Goal: Information Seeking & Learning: Learn about a topic

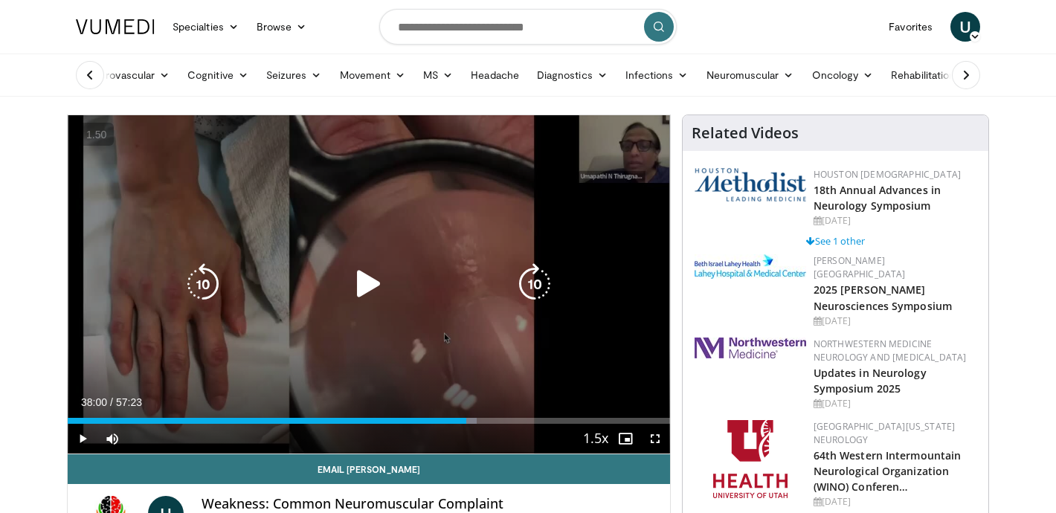
click at [367, 288] on icon "Video Player" at bounding box center [369, 284] width 42 height 42
click at [370, 285] on icon "Video Player" at bounding box center [369, 284] width 42 height 42
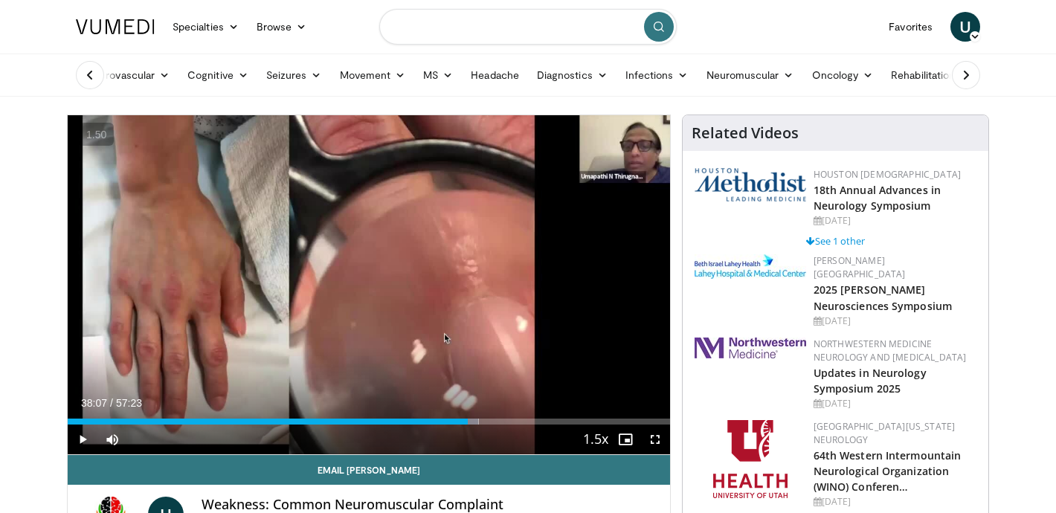
click at [549, 22] on input "Search topics, interventions" at bounding box center [527, 27] width 297 height 36
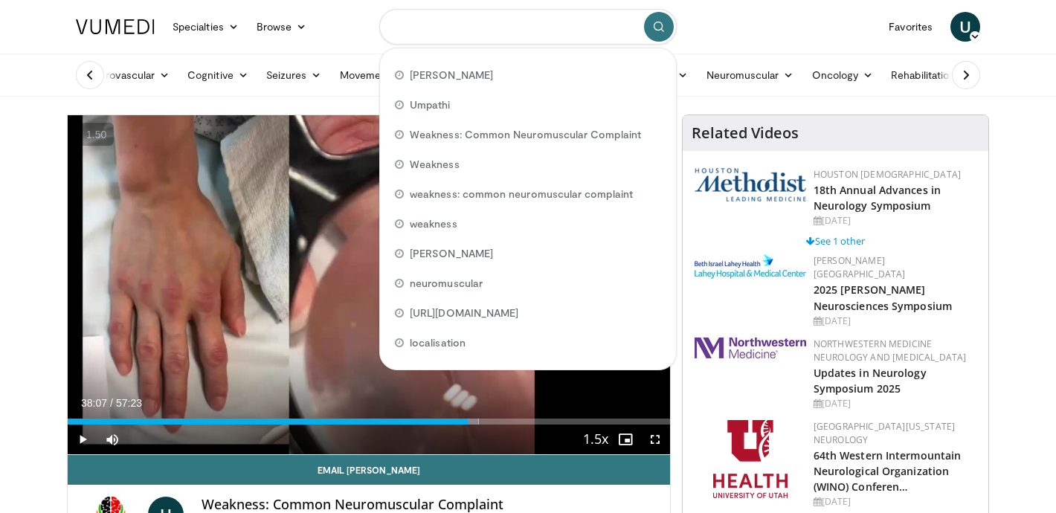
type input "*"
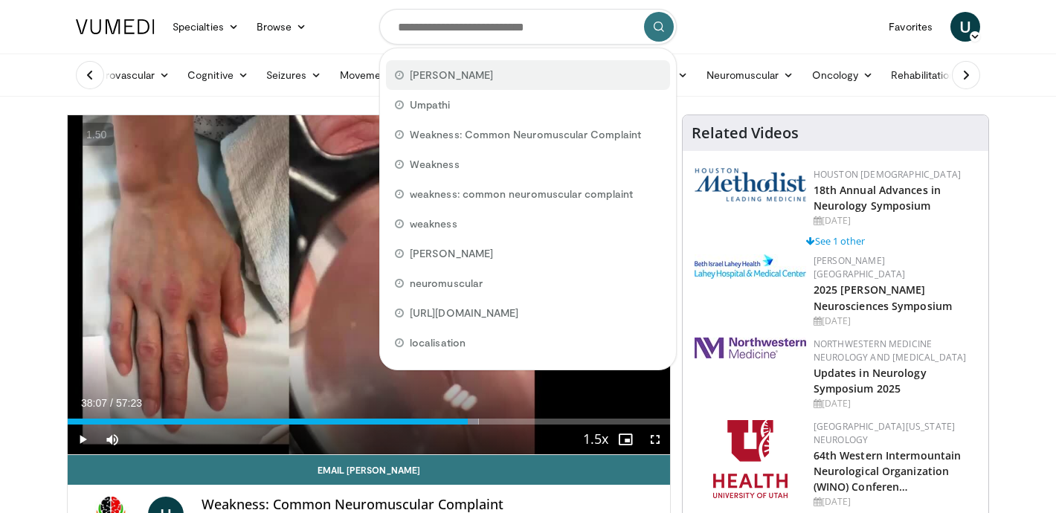
click at [530, 71] on div "[PERSON_NAME]" at bounding box center [528, 75] width 284 height 30
type input "********"
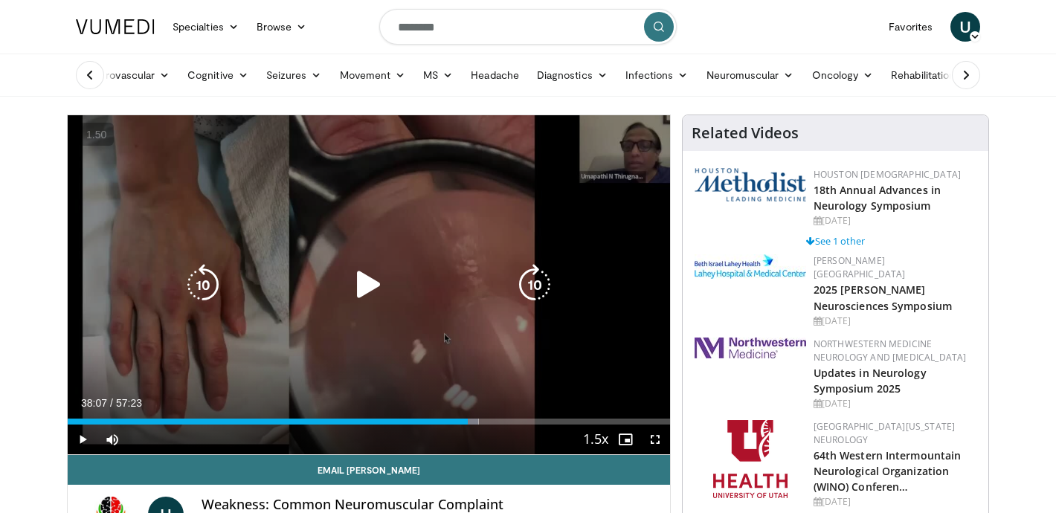
click at [371, 261] on div "70 seconds Tap to unmute" at bounding box center [369, 284] width 602 height 339
click at [409, 297] on div "Video Player" at bounding box center [368, 285] width 361 height 30
click at [376, 288] on icon "Video Player" at bounding box center [369, 285] width 42 height 42
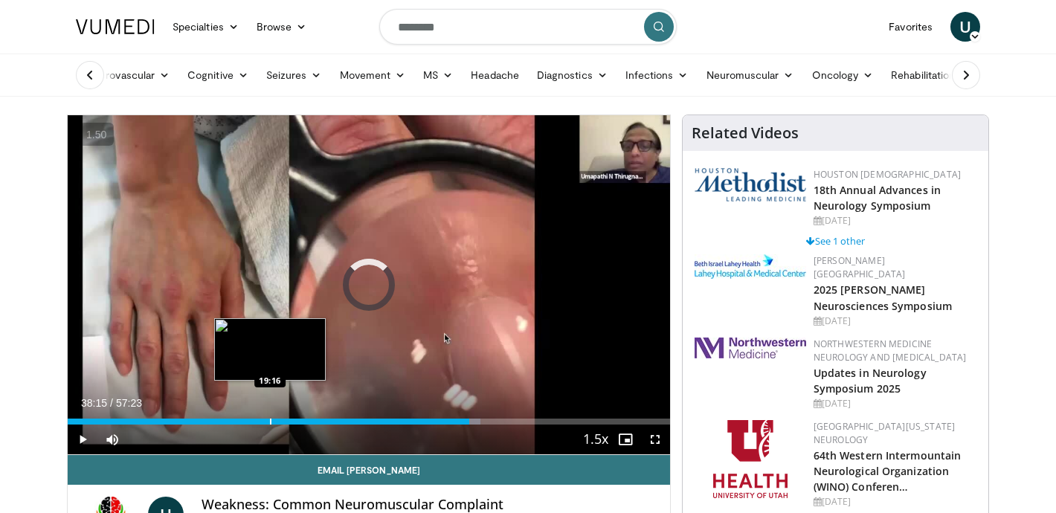
click at [270, 419] on div "Progress Bar" at bounding box center [270, 421] width 1 height 6
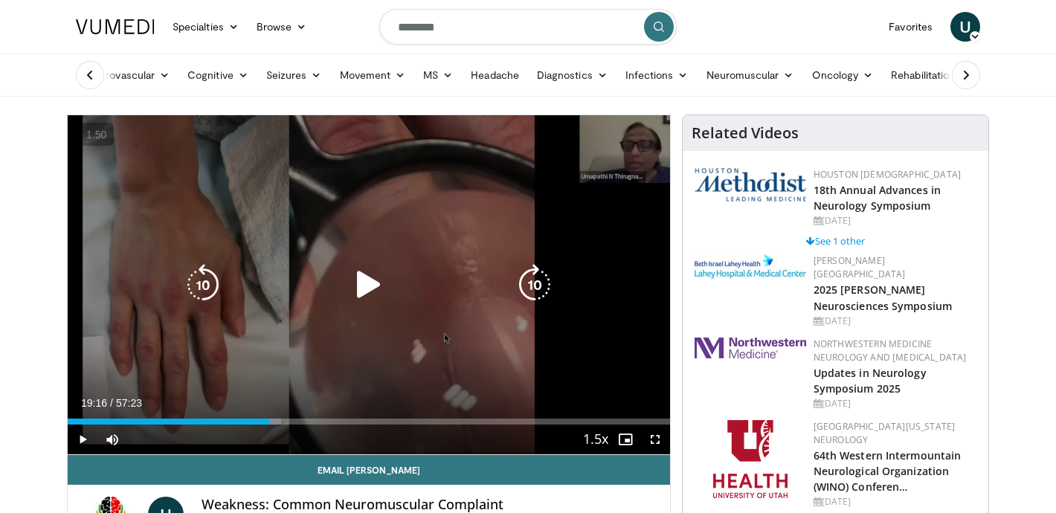
click at [314, 305] on div "70 seconds Tap to unmute" at bounding box center [369, 284] width 602 height 339
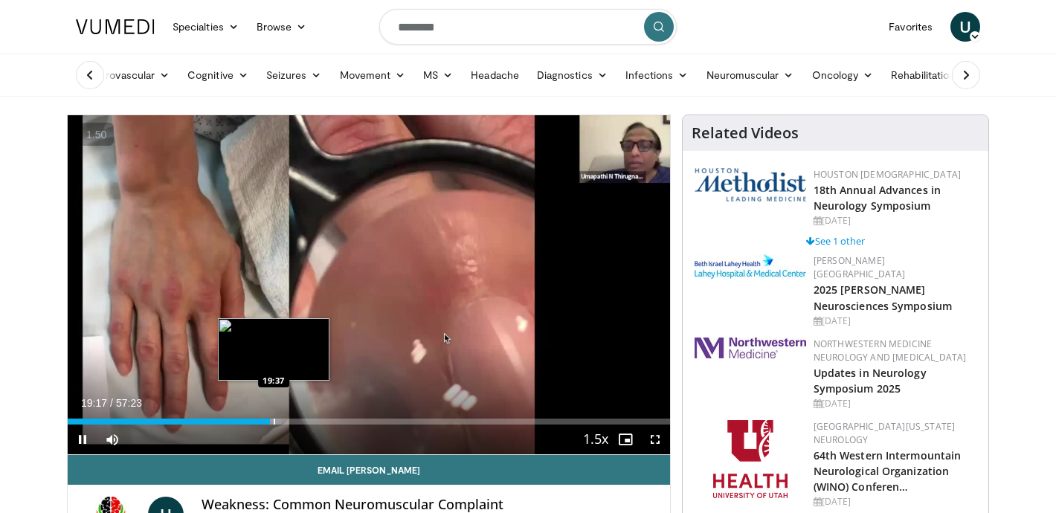
click at [272, 421] on div "Progress Bar" at bounding box center [275, 421] width 12 height 6
click at [279, 420] on div "Progress Bar" at bounding box center [279, 421] width 1 height 6
click at [285, 421] on div "Progress Bar" at bounding box center [285, 421] width 1 height 6
click at [292, 421] on div "70 seconds Tap to unmute" at bounding box center [369, 284] width 602 height 339
click at [290, 421] on div "Progress Bar" at bounding box center [290, 421] width 1 height 6
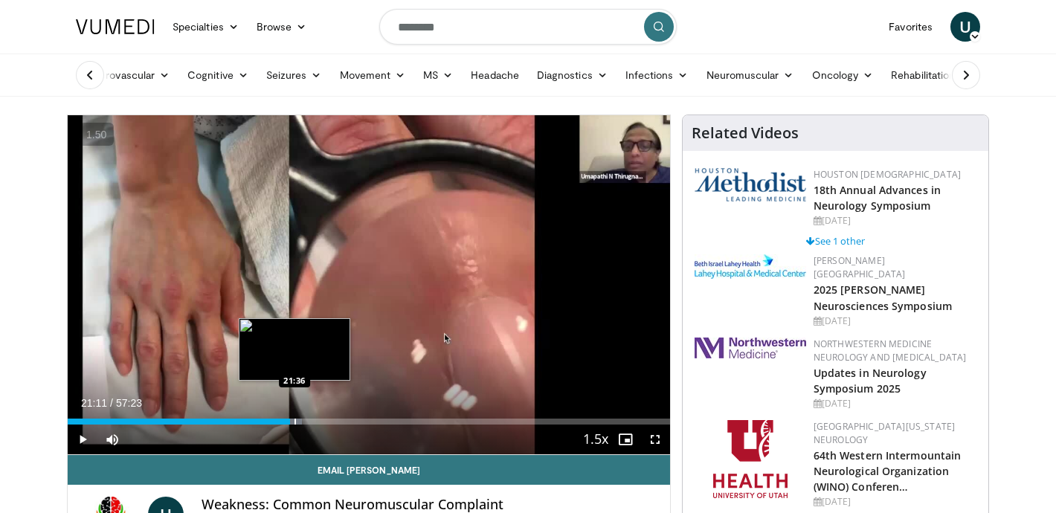
click at [294, 421] on div "Progress Bar" at bounding box center [294, 421] width 1 height 6
click at [300, 420] on div "Progress Bar" at bounding box center [300, 421] width 1 height 6
click at [310, 418] on div "Progress Bar" at bounding box center [310, 421] width 1 height 6
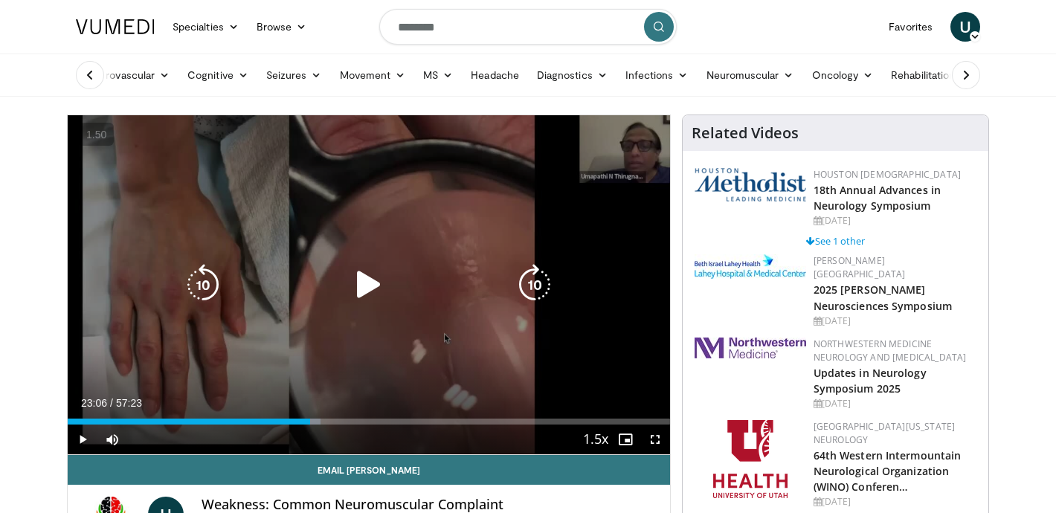
click at [324, 346] on div "70 seconds Tap to unmute" at bounding box center [369, 284] width 602 height 339
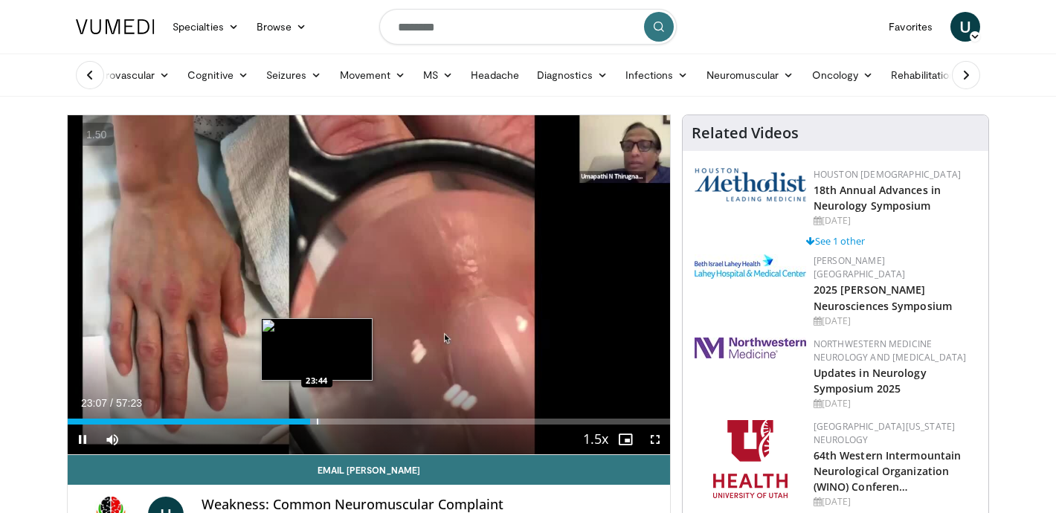
click at [317, 422] on div "Progress Bar" at bounding box center [317, 421] width 1 height 6
click at [321, 422] on div "Progress Bar" at bounding box center [320, 421] width 1 height 6
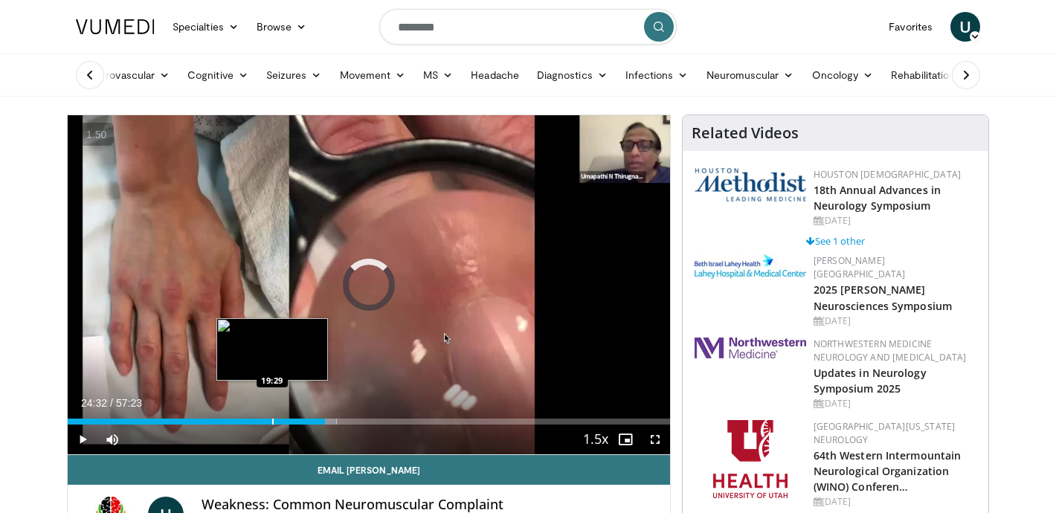
click at [272, 418] on div "Progress Bar" at bounding box center [272, 421] width 1 height 6
click at [268, 420] on div "Progress Bar" at bounding box center [268, 421] width 1 height 6
click at [262, 422] on div "Progress Bar" at bounding box center [262, 421] width 1 height 6
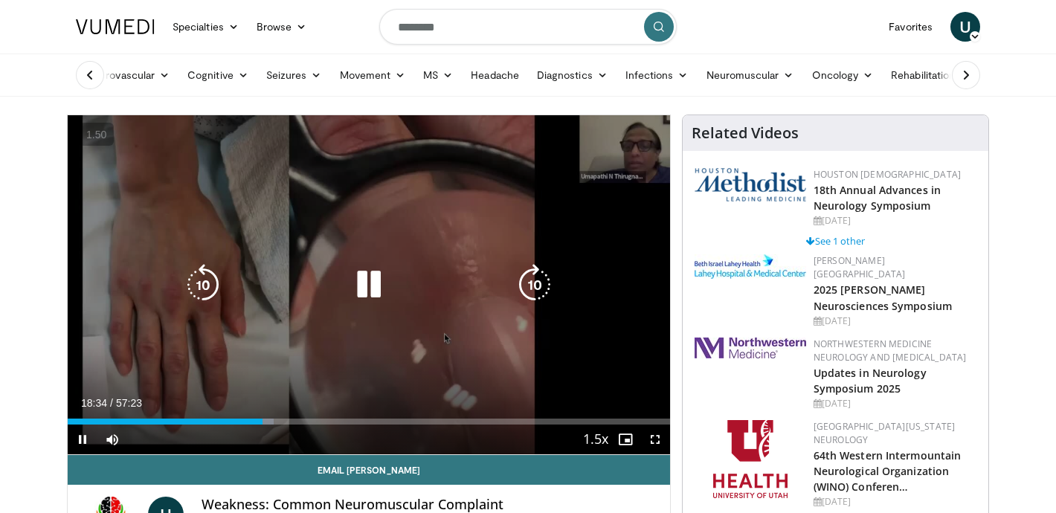
click at [276, 343] on div "70 seconds Tap to unmute" at bounding box center [369, 284] width 602 height 339
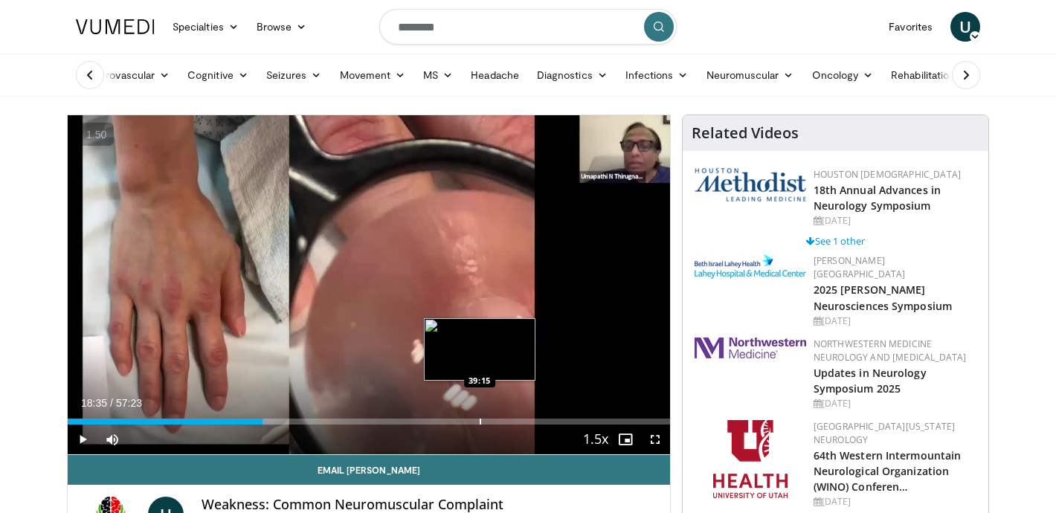
click at [479, 418] on div "Progress Bar" at bounding box center [479, 421] width 1 height 6
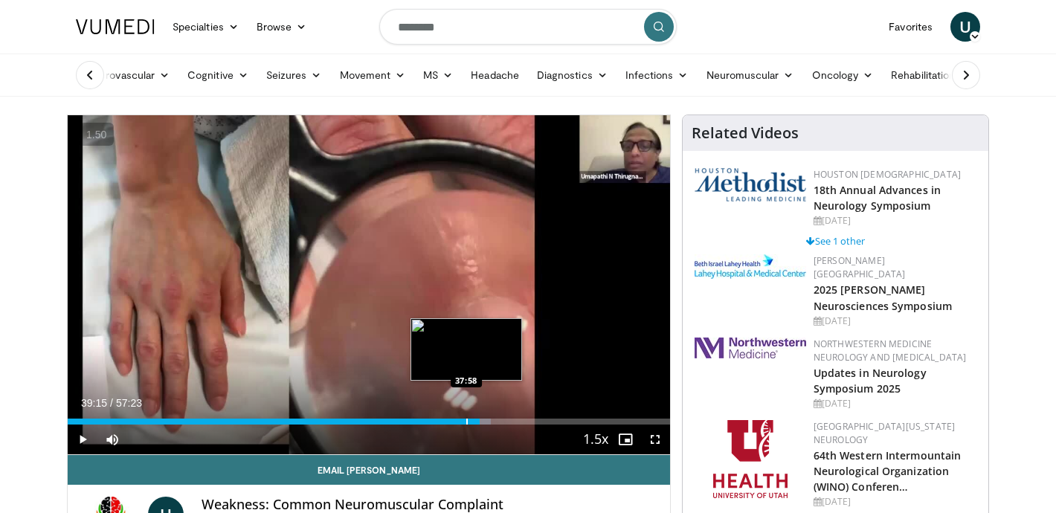
click at [466, 419] on div "Progress Bar" at bounding box center [466, 421] width 1 height 6
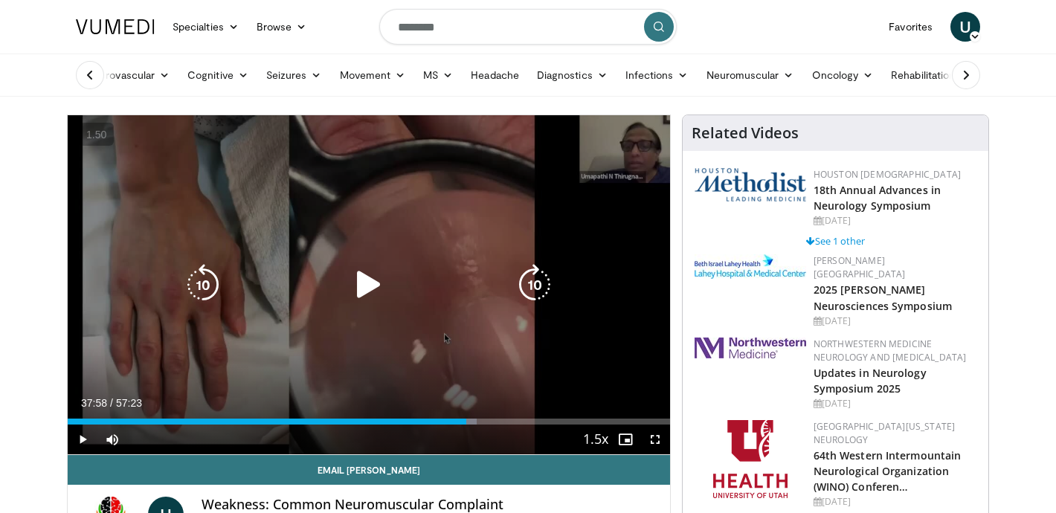
click at [453, 295] on div "Video Player" at bounding box center [368, 285] width 361 height 30
click at [401, 292] on div "Video Player" at bounding box center [368, 285] width 361 height 30
click at [371, 289] on icon "Video Player" at bounding box center [369, 285] width 42 height 42
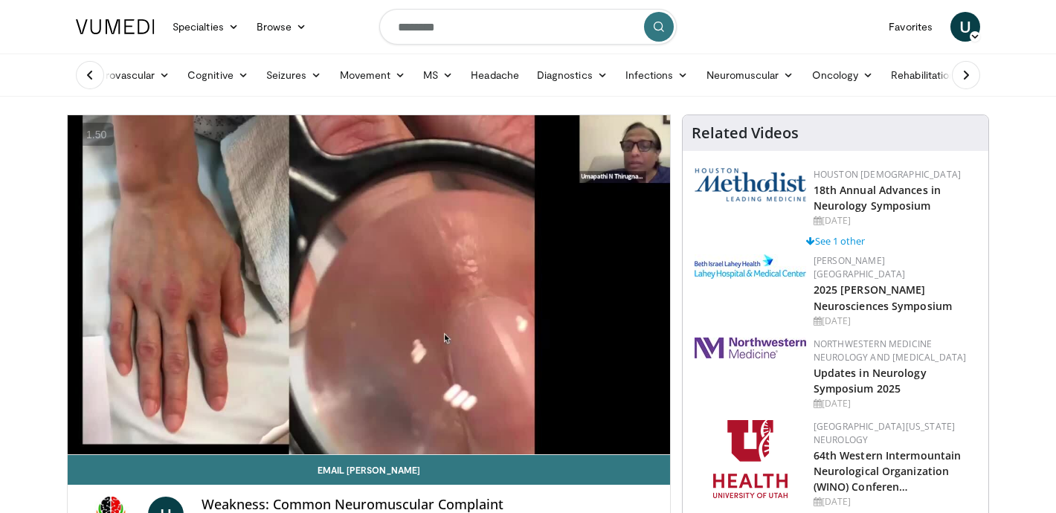
click at [371, 289] on div "70 seconds Tap to unmute" at bounding box center [369, 284] width 602 height 339
